Goal: Use online tool/utility: Utilize a website feature to perform a specific function

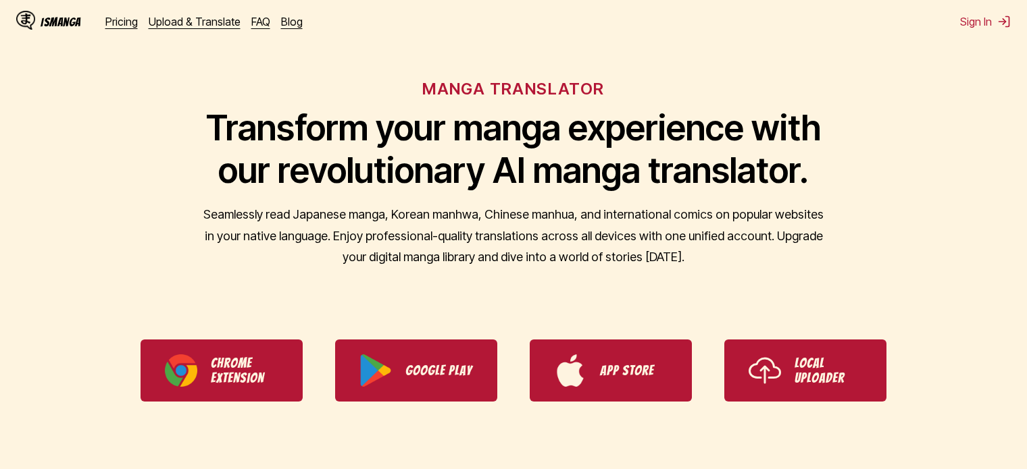
scroll to position [135, 0]
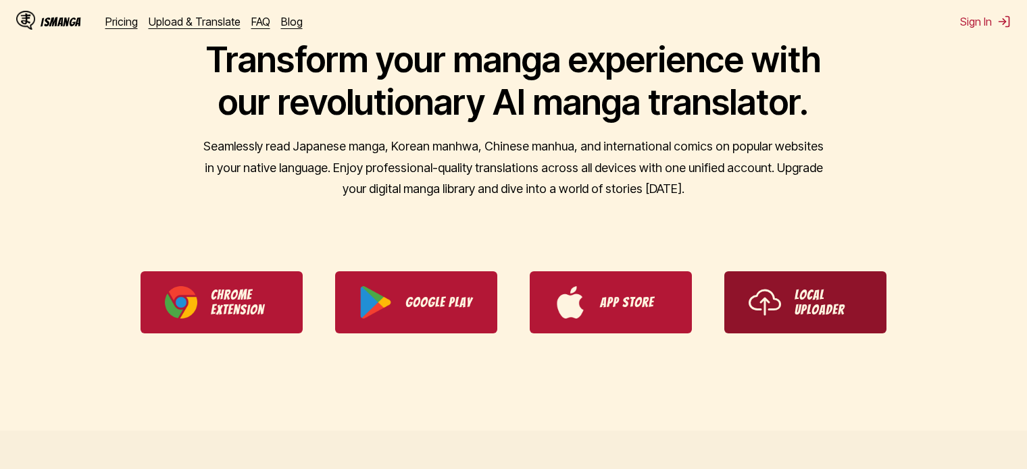
click at [863, 311] on link "Local Uploader" at bounding box center [805, 303] width 162 height 62
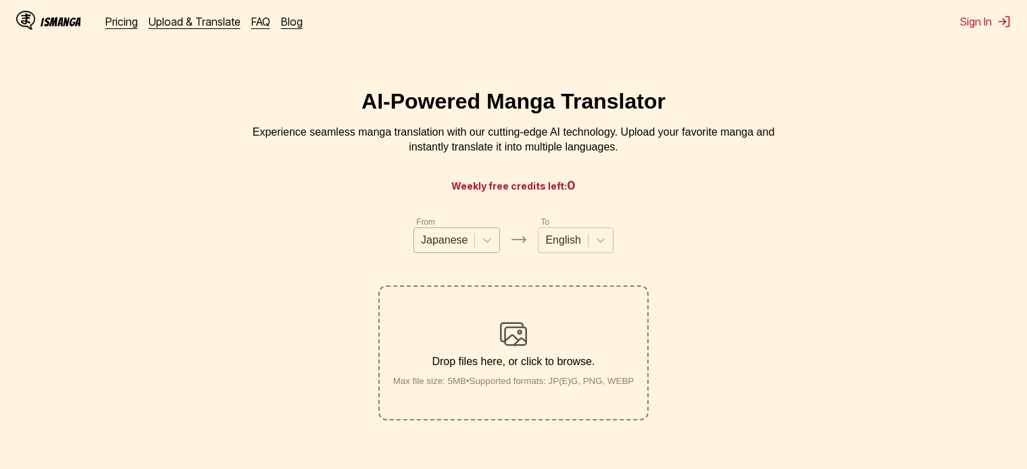
click at [451, 243] on div at bounding box center [444, 240] width 47 height 15
type input "******"
click at [479, 249] on div at bounding box center [487, 240] width 24 height 24
click at [486, 247] on icon at bounding box center [487, 241] width 14 height 14
click at [489, 247] on icon at bounding box center [487, 241] width 14 height 14
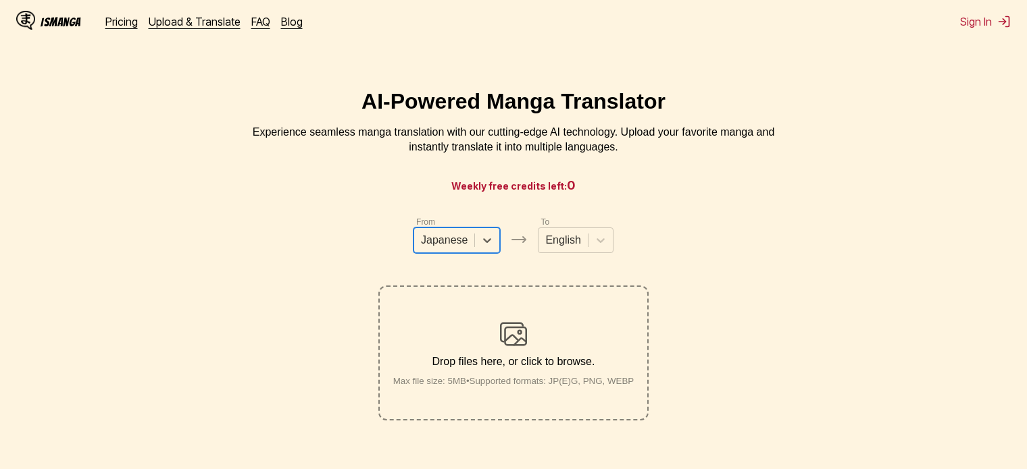
click at [526, 359] on p "Drop files here, or click to browse." at bounding box center [513, 362] width 263 height 12
click at [0, 0] on input "Drop files here, or click to browse. Max file size: 5MB • Supported formats: JP…" at bounding box center [0, 0] width 0 height 0
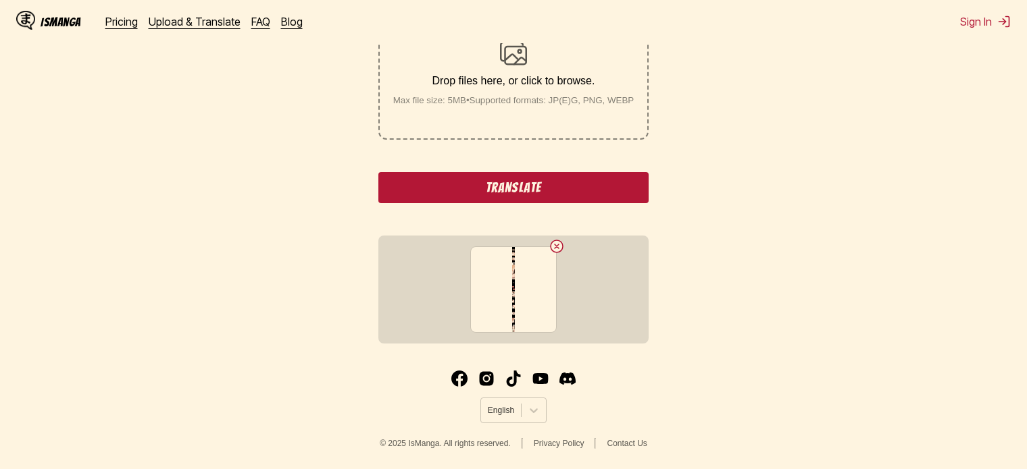
click at [551, 193] on button "Translate" at bounding box center [513, 187] width 270 height 31
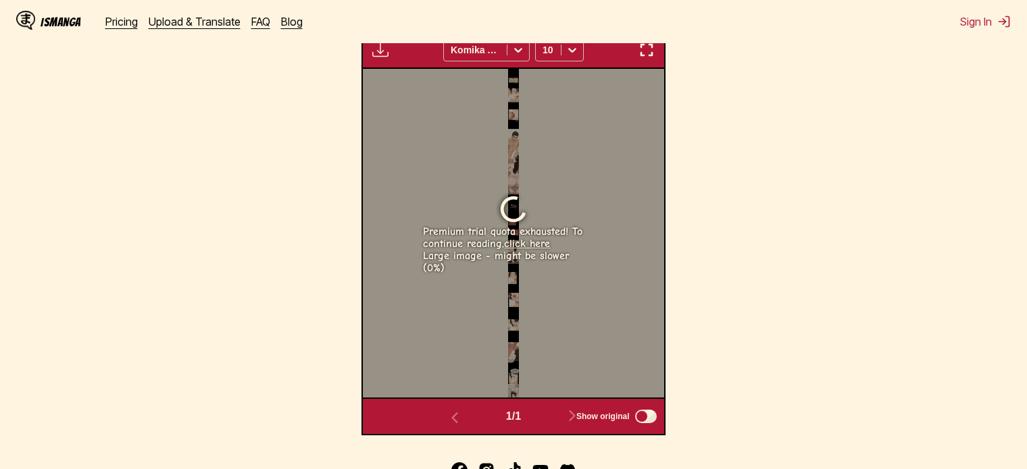
scroll to position [550, 0]
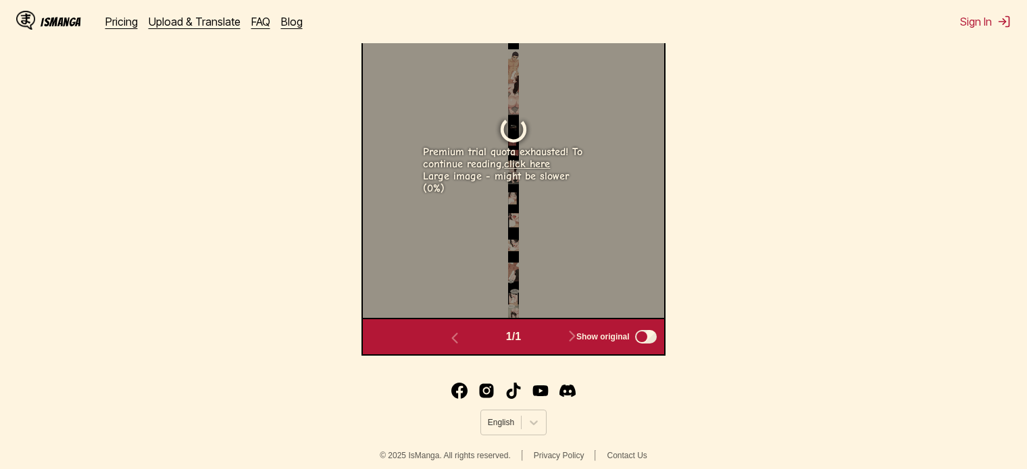
click at [533, 163] on link "click here" at bounding box center [527, 164] width 46 height 12
